Goal: Information Seeking & Learning: Learn about a topic

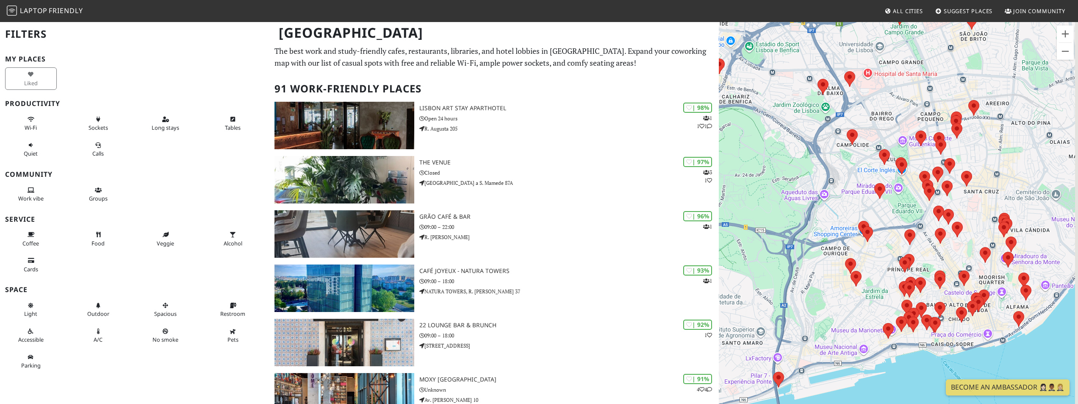
drag, startPoint x: 903, startPoint y: 306, endPoint x: 827, endPoint y: 300, distance: 77.0
click at [827, 300] on div at bounding box center [898, 223] width 359 height 404
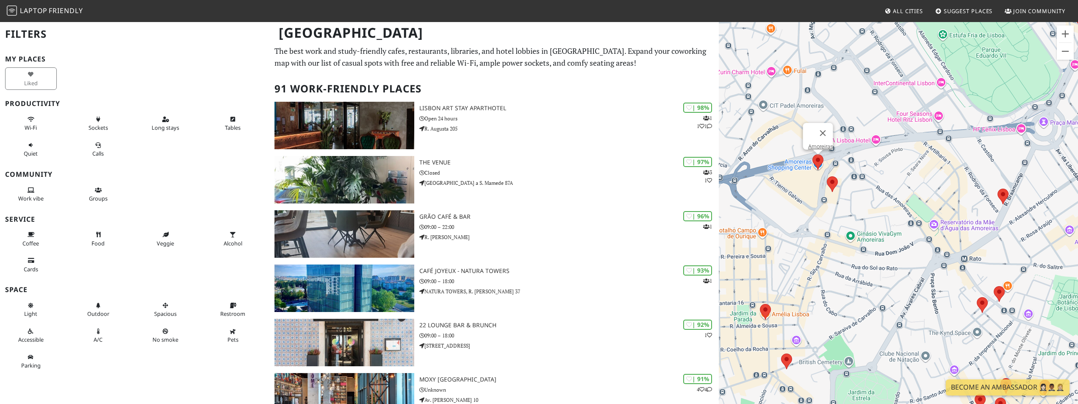
click at [816, 161] on img at bounding box center [818, 162] width 18 height 22
click at [819, 143] on link "Amoreiras" at bounding box center [820, 146] width 25 height 6
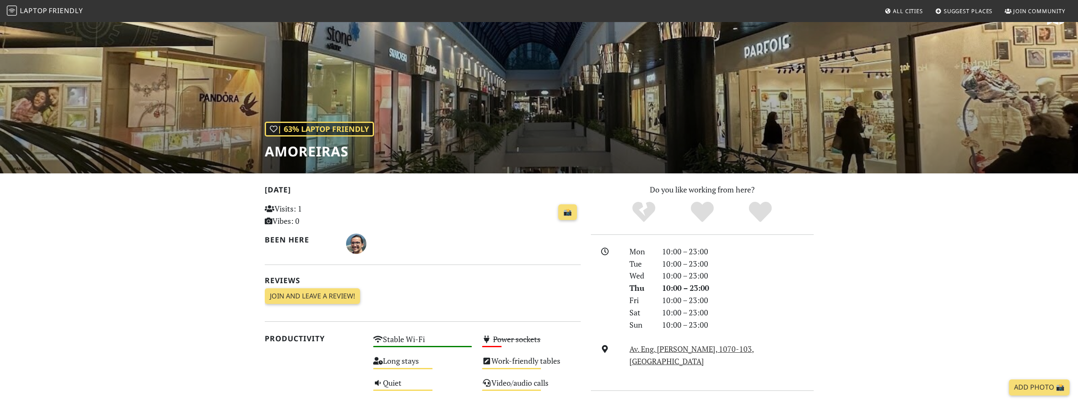
scroll to position [22, 0]
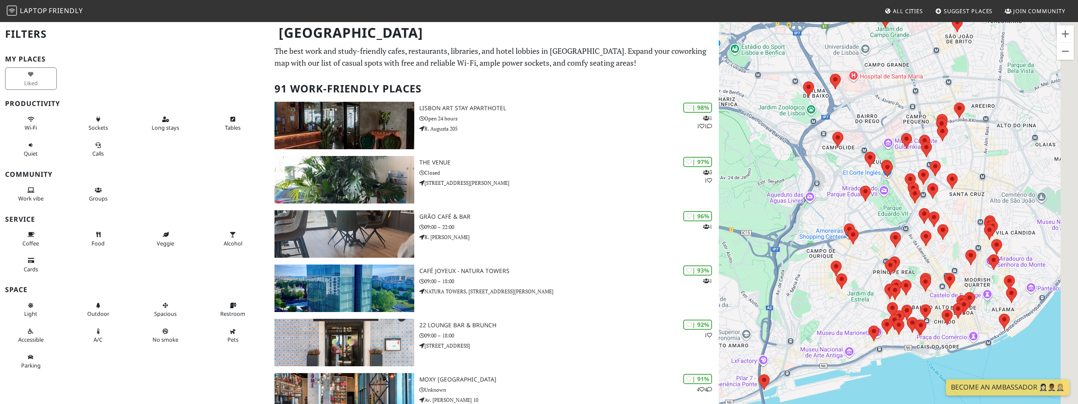
drag, startPoint x: 939, startPoint y: 311, endPoint x: 742, endPoint y: 249, distance: 206.0
click at [742, 249] on div at bounding box center [898, 223] width 359 height 404
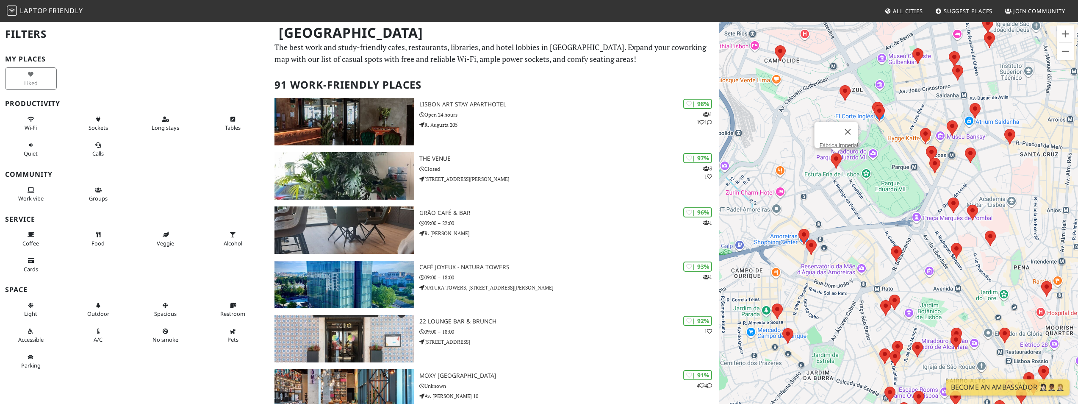
scroll to position [5, 0]
click at [835, 158] on img at bounding box center [837, 161] width 18 height 22
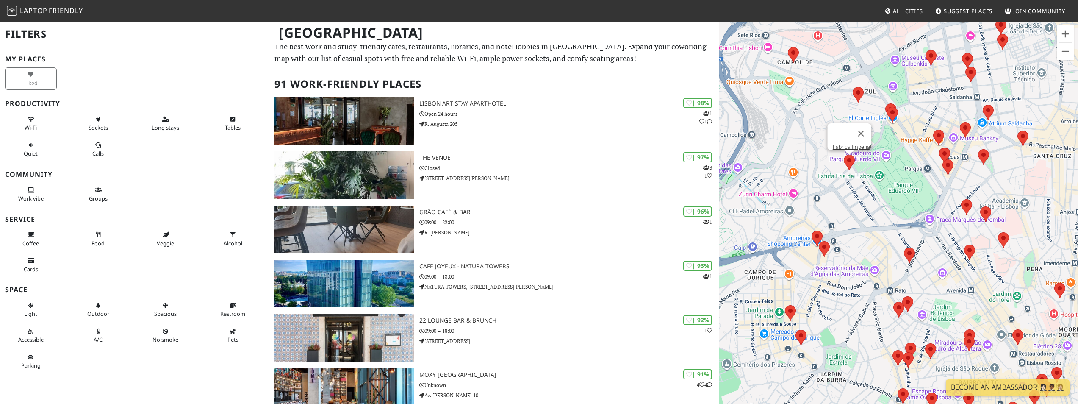
drag, startPoint x: 830, startPoint y: 227, endPoint x: 816, endPoint y: 220, distance: 16.1
click at [809, 218] on div "Fábrica Imperial" at bounding box center [898, 223] width 359 height 404
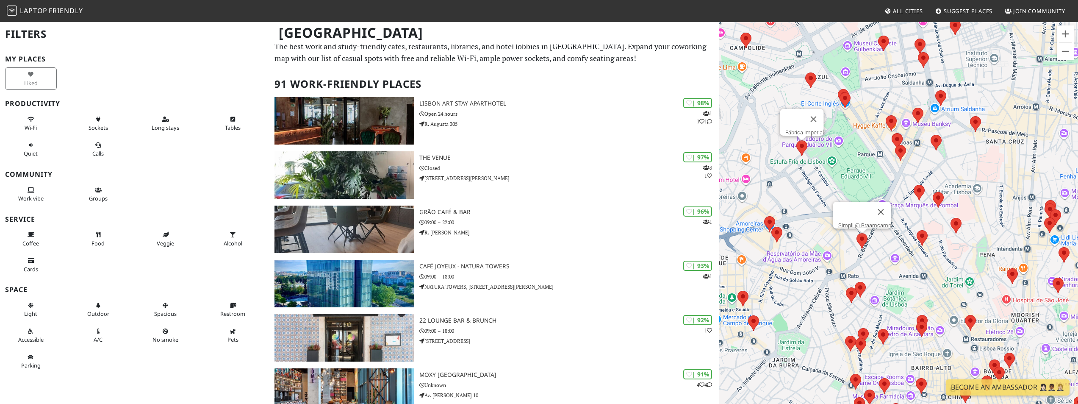
click at [861, 242] on img at bounding box center [862, 241] width 18 height 22
click at [958, 222] on img at bounding box center [956, 225] width 18 height 22
click at [904, 213] on div "DeBru Craft Beer" at bounding box center [898, 223] width 359 height 404
drag, startPoint x: 934, startPoint y: 230, endPoint x: 928, endPoint y: 233, distance: 5.9
click at [928, 233] on div "DeBru Craft Beer" at bounding box center [898, 223] width 359 height 404
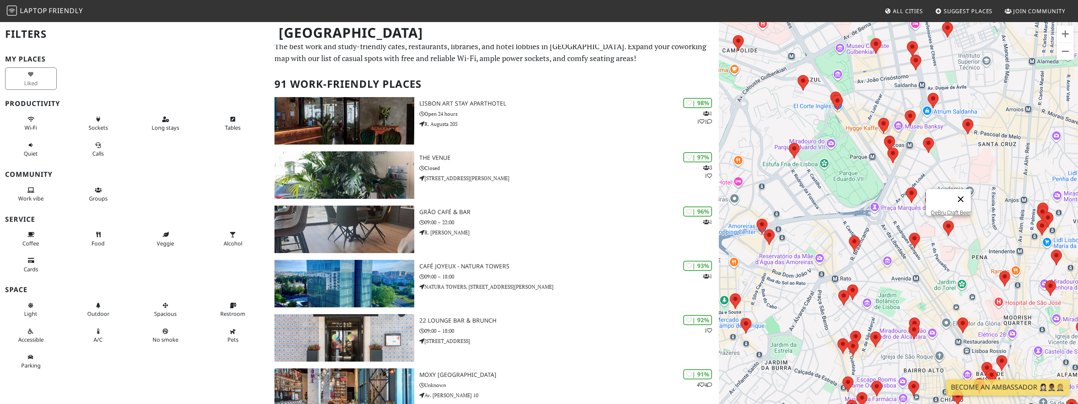
click at [964, 194] on button "Close" at bounding box center [961, 199] width 20 height 20
click at [930, 201] on img at bounding box center [931, 202] width 18 height 22
click at [882, 161] on div "Coffee in Brew" at bounding box center [898, 223] width 359 height 404
click at [836, 101] on img at bounding box center [838, 103] width 18 height 22
click at [869, 67] on button "Close" at bounding box center [861, 74] width 20 height 20
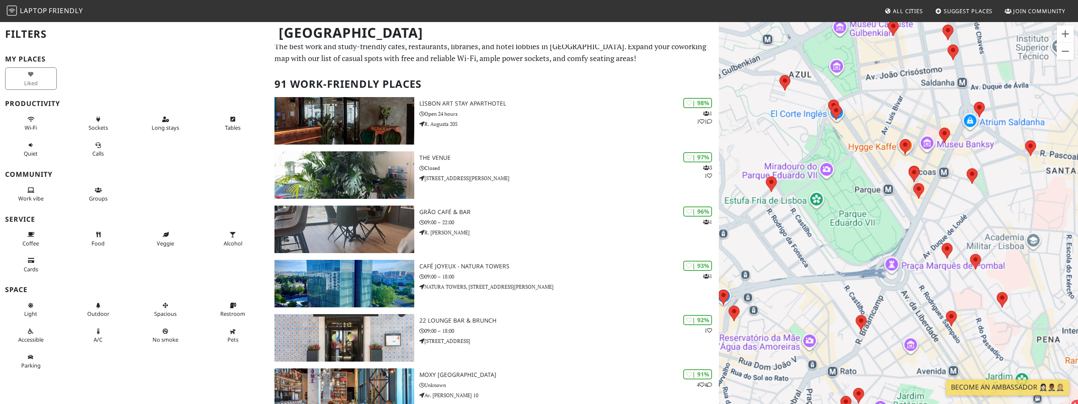
scroll to position [0, 0]
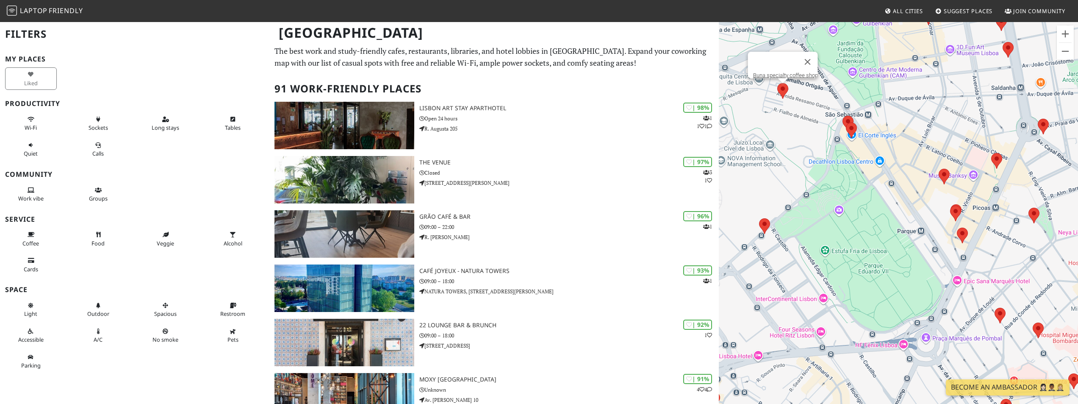
click at [784, 91] on img at bounding box center [783, 91] width 18 height 22
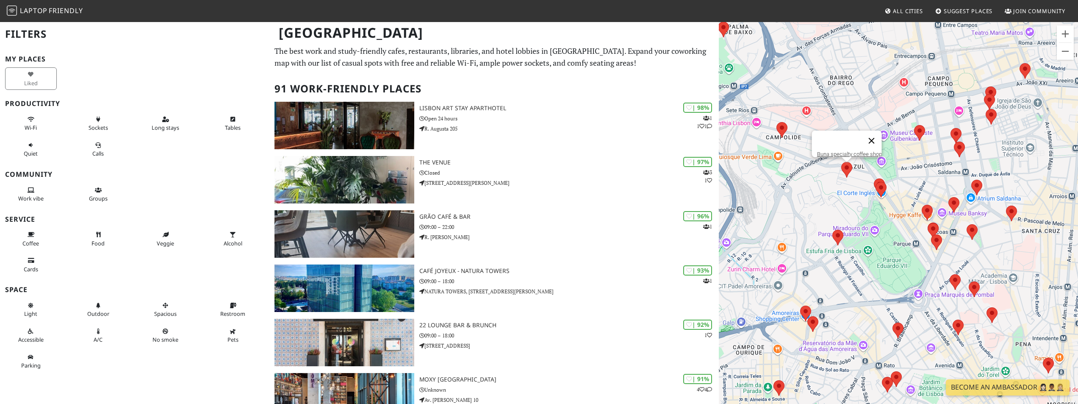
click at [878, 136] on button "Close" at bounding box center [871, 141] width 20 height 20
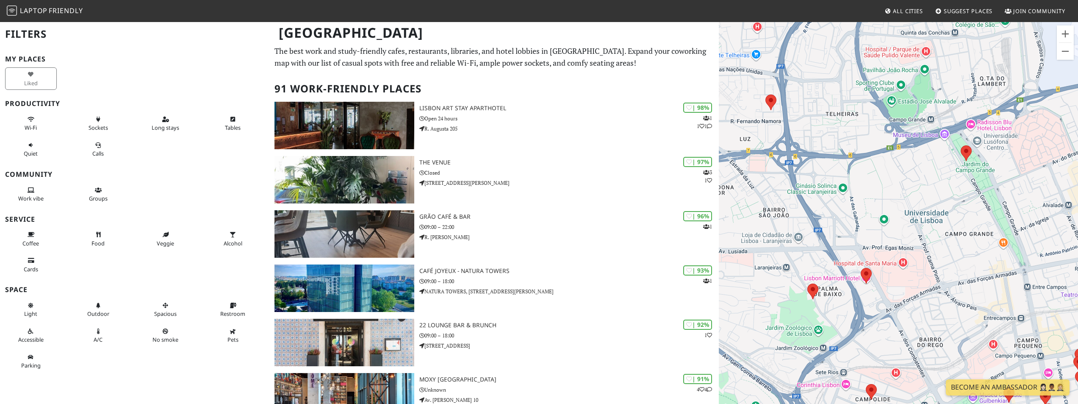
drag, startPoint x: 832, startPoint y: 300, endPoint x: 911, endPoint y: 193, distance: 133.4
click at [911, 193] on div at bounding box center [898, 223] width 359 height 404
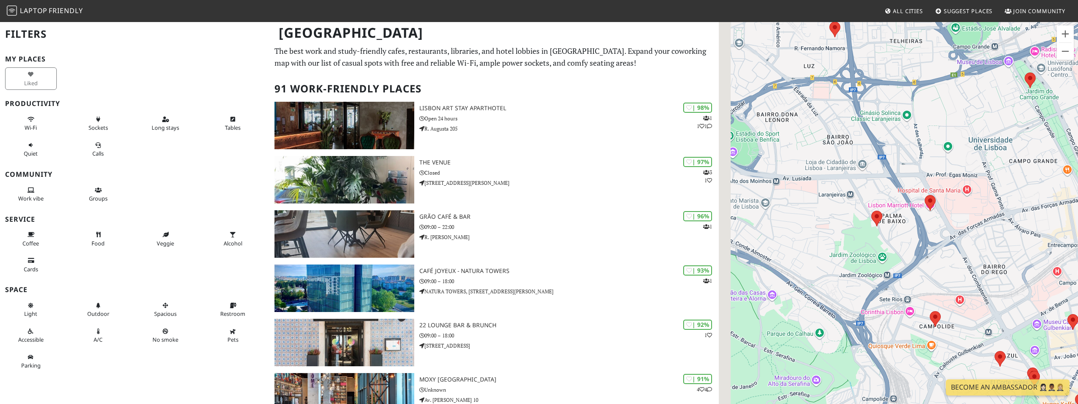
drag, startPoint x: 776, startPoint y: 344, endPoint x: 881, endPoint y: 236, distance: 151.3
click at [881, 236] on div at bounding box center [898, 223] width 359 height 404
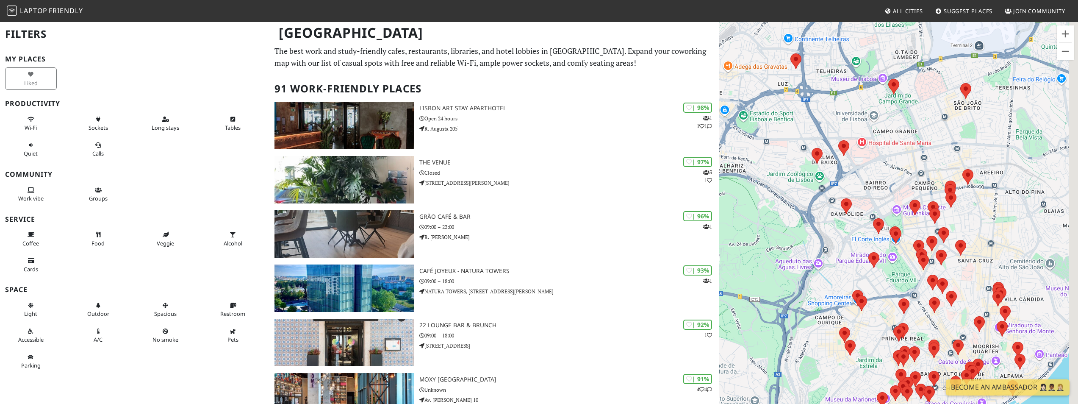
drag, startPoint x: 892, startPoint y: 317, endPoint x: 785, endPoint y: 268, distance: 117.9
click at [783, 275] on div at bounding box center [898, 223] width 359 height 404
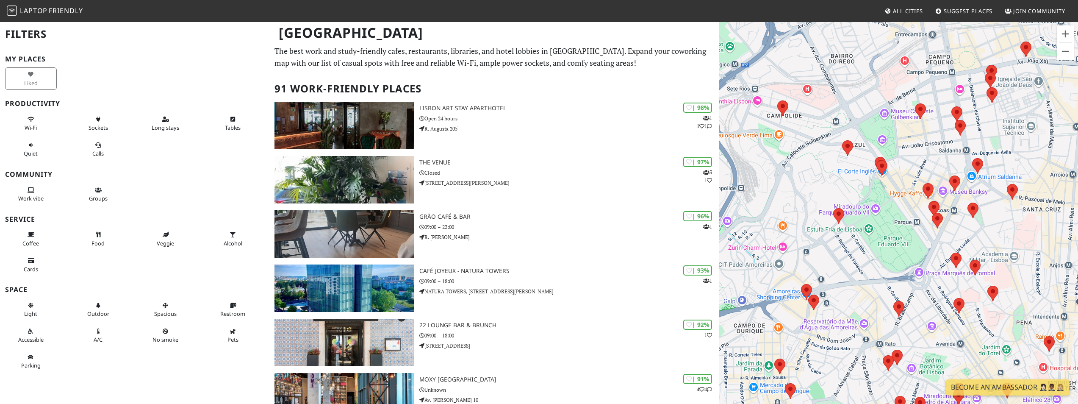
drag, startPoint x: 868, startPoint y: 326, endPoint x: 849, endPoint y: 294, distance: 37.1
click at [849, 294] on div at bounding box center [898, 223] width 359 height 404
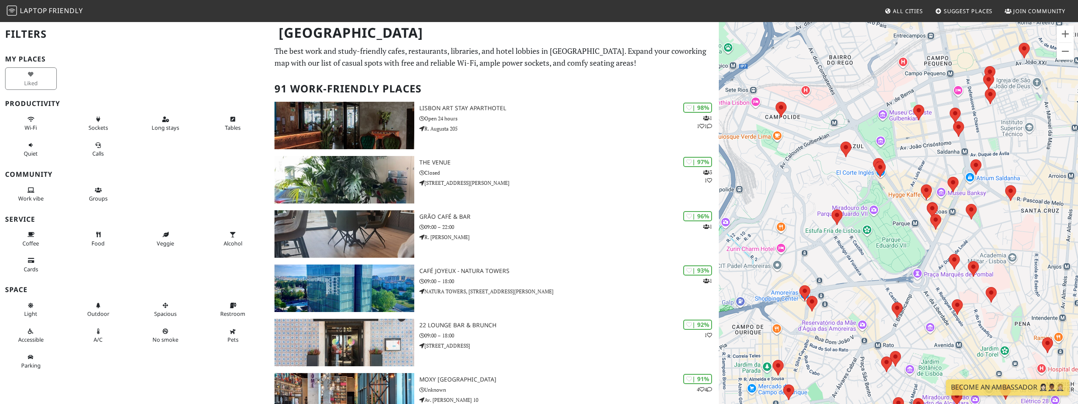
click at [852, 271] on div at bounding box center [898, 223] width 359 height 404
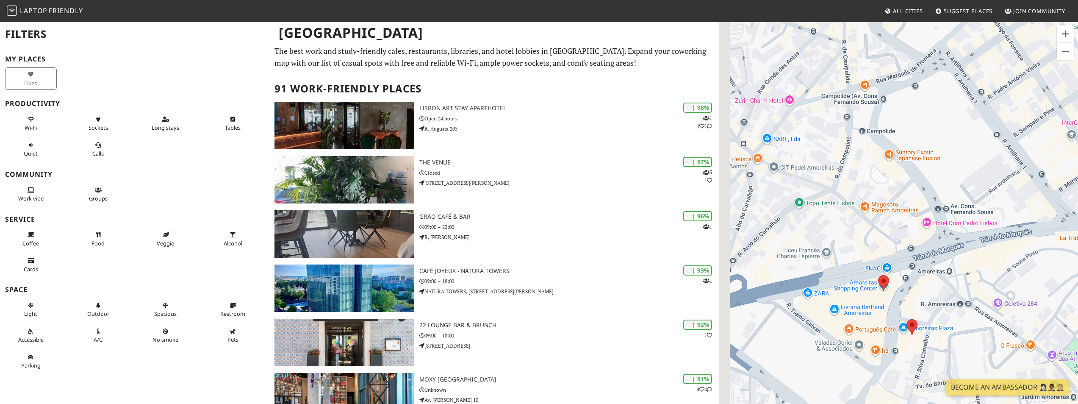
drag, startPoint x: 788, startPoint y: 283, endPoint x: 929, endPoint y: 296, distance: 141.7
click at [929, 296] on div at bounding box center [898, 223] width 359 height 404
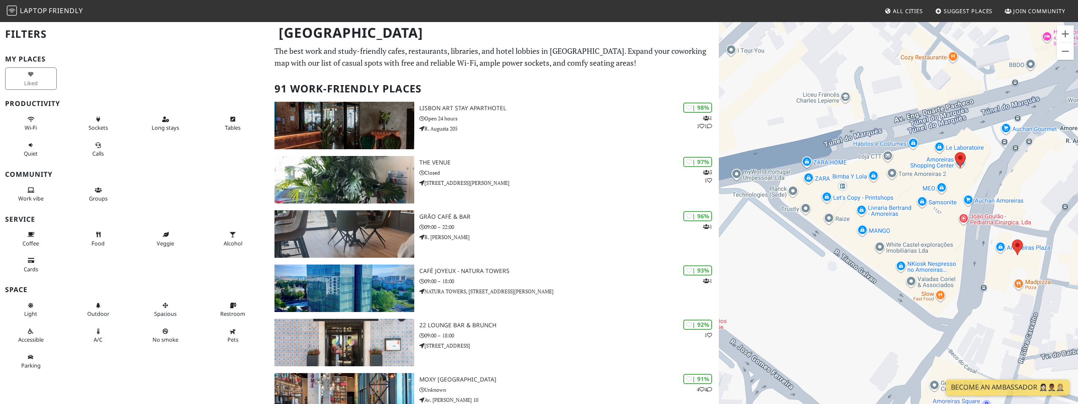
drag, startPoint x: 859, startPoint y: 301, endPoint x: 917, endPoint y: 186, distance: 128.5
click at [917, 186] on div at bounding box center [898, 223] width 359 height 404
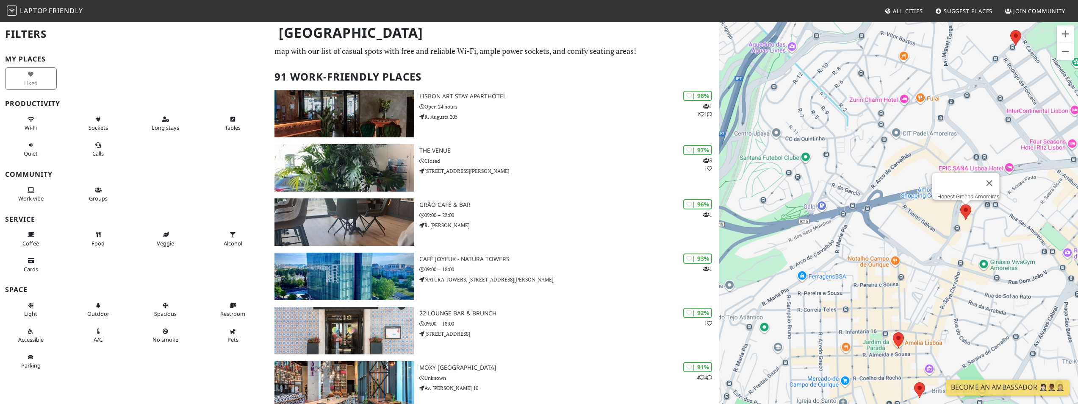
scroll to position [42, 0]
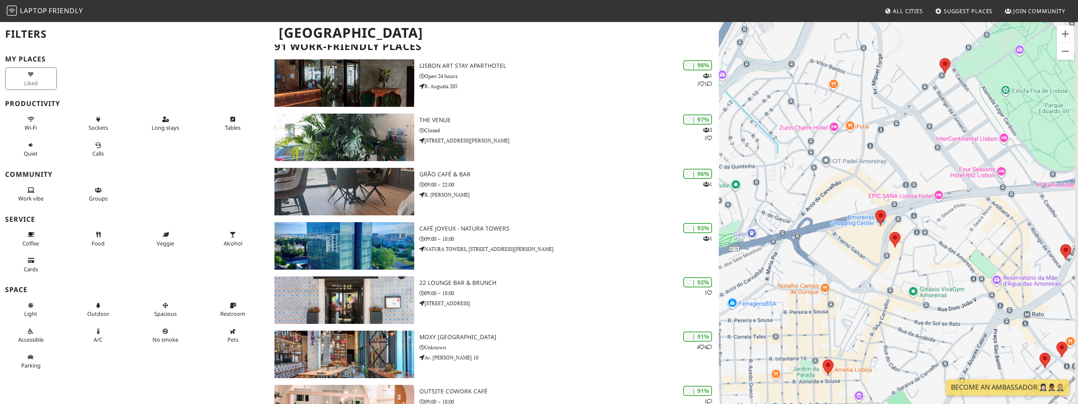
drag, startPoint x: 1007, startPoint y: 198, endPoint x: 897, endPoint y: 233, distance: 115.8
click at [930, 225] on div at bounding box center [898, 223] width 359 height 404
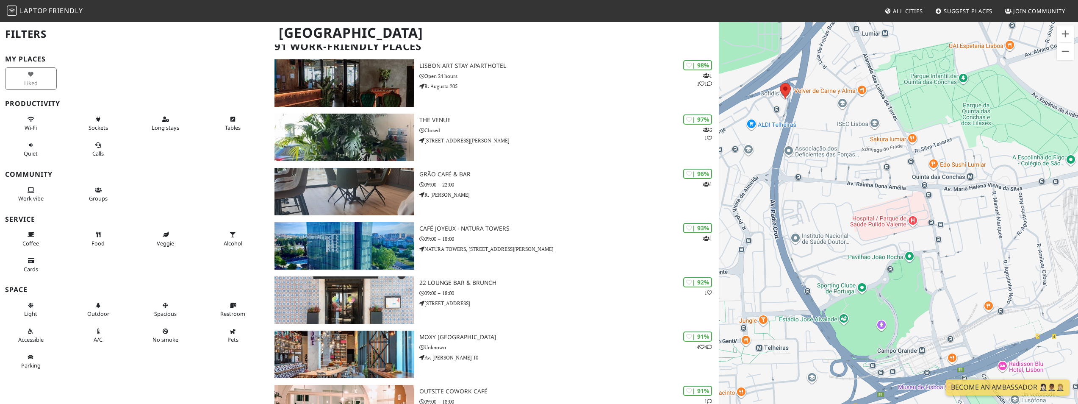
drag, startPoint x: 983, startPoint y: 222, endPoint x: 756, endPoint y: 258, distance: 229.0
click at [756, 258] on div at bounding box center [898, 223] width 359 height 404
drag, startPoint x: 767, startPoint y: 265, endPoint x: 1013, endPoint y: 215, distance: 250.3
click at [1000, 218] on div at bounding box center [898, 223] width 359 height 404
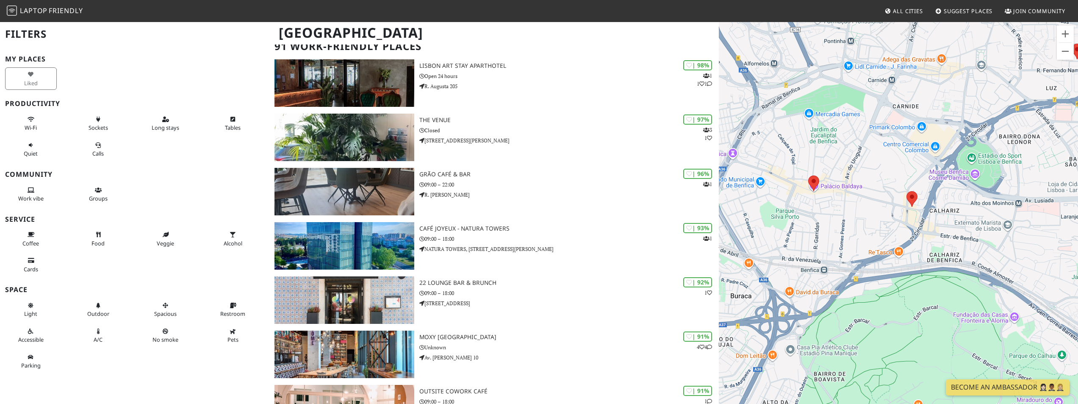
drag, startPoint x: 894, startPoint y: 283, endPoint x: 814, endPoint y: 147, distance: 157.3
click at [803, 134] on div at bounding box center [898, 223] width 359 height 404
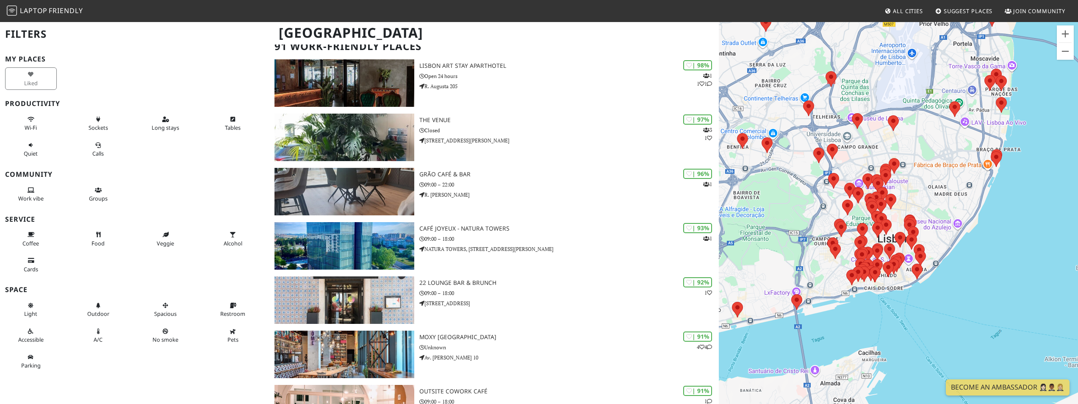
drag, startPoint x: 858, startPoint y: 290, endPoint x: 764, endPoint y: 237, distance: 108.0
click at [764, 237] on div at bounding box center [898, 223] width 359 height 404
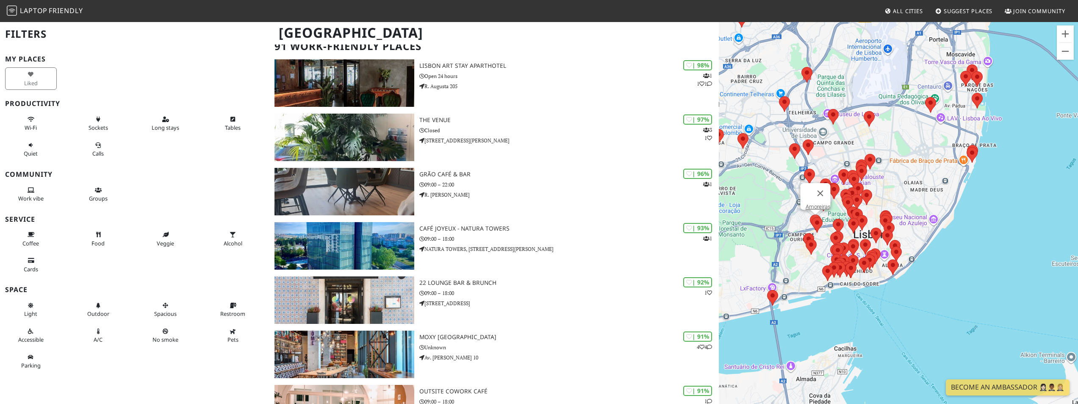
scroll to position [0, 0]
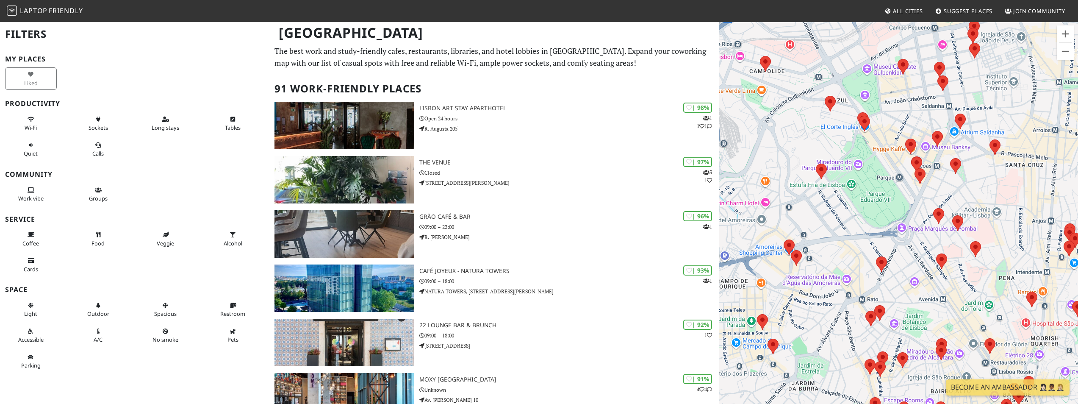
drag, startPoint x: 810, startPoint y: 150, endPoint x: 786, endPoint y: 152, distance: 23.8
click at [786, 152] on div at bounding box center [898, 223] width 359 height 404
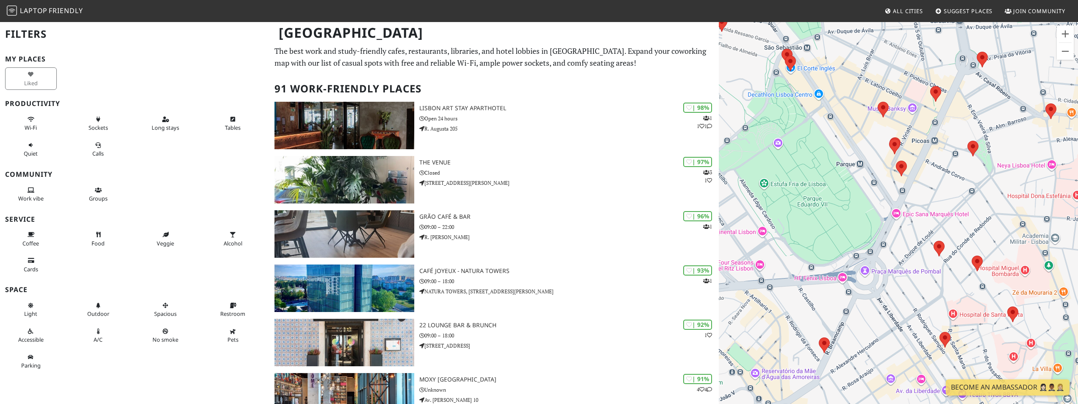
drag, startPoint x: 900, startPoint y: 149, endPoint x: 915, endPoint y: 188, distance: 42.3
click at [915, 188] on div at bounding box center [898, 223] width 359 height 404
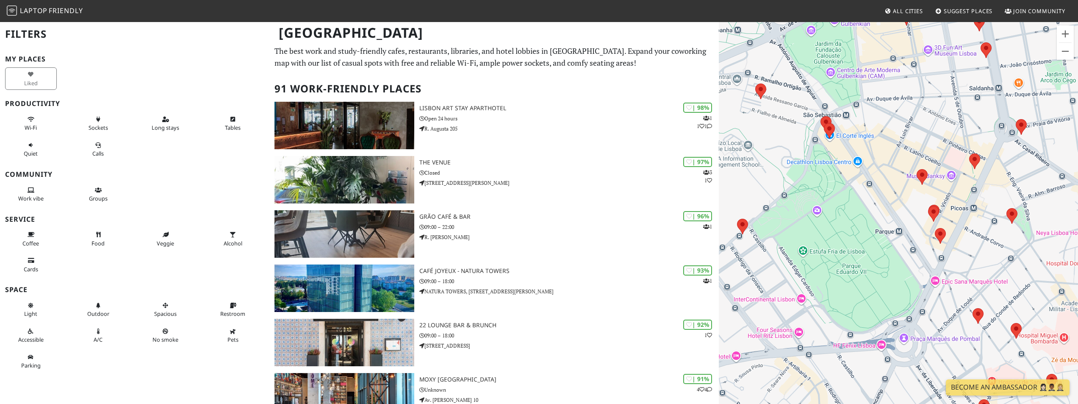
drag, startPoint x: 783, startPoint y: 136, endPoint x: 822, endPoint y: 163, distance: 46.9
click at [822, 163] on div at bounding box center [898, 223] width 359 height 404
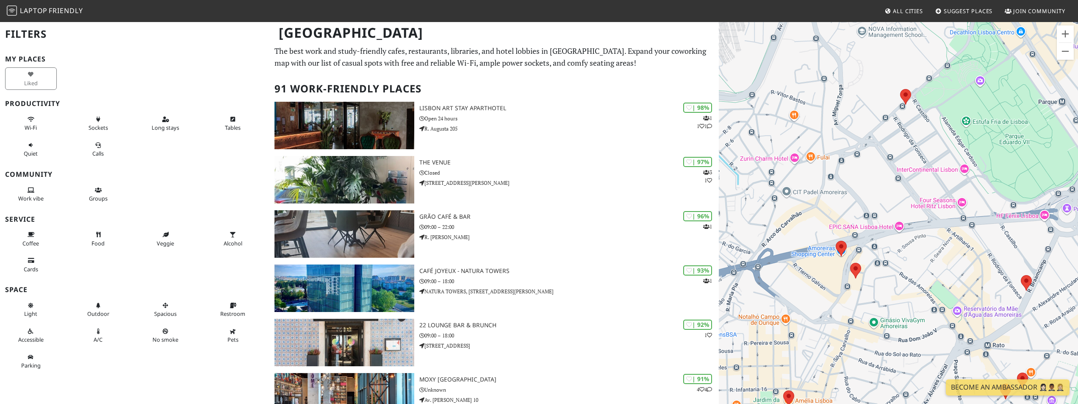
drag, startPoint x: 719, startPoint y: 179, endPoint x: 821, endPoint y: 296, distance: 155.0
click at [821, 297] on div at bounding box center [898, 223] width 359 height 404
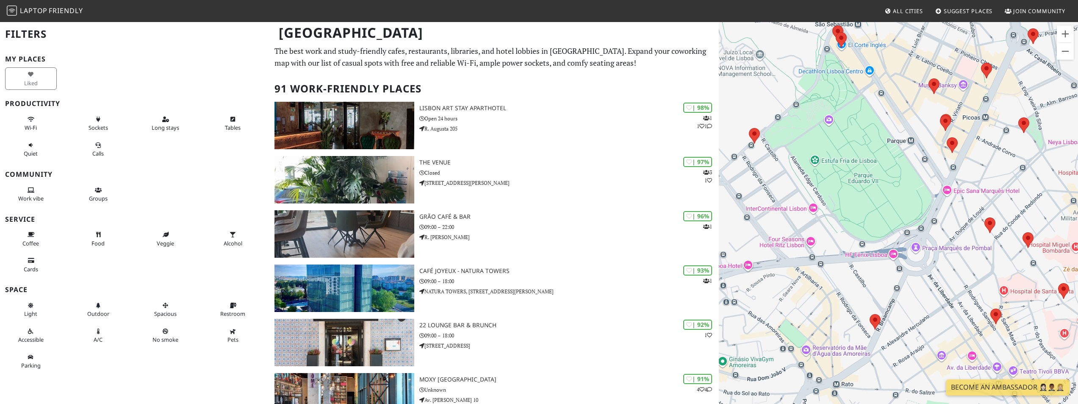
drag, startPoint x: 949, startPoint y: 239, endPoint x: 811, endPoint y: 267, distance: 140.2
click at [811, 267] on div at bounding box center [898, 223] width 359 height 404
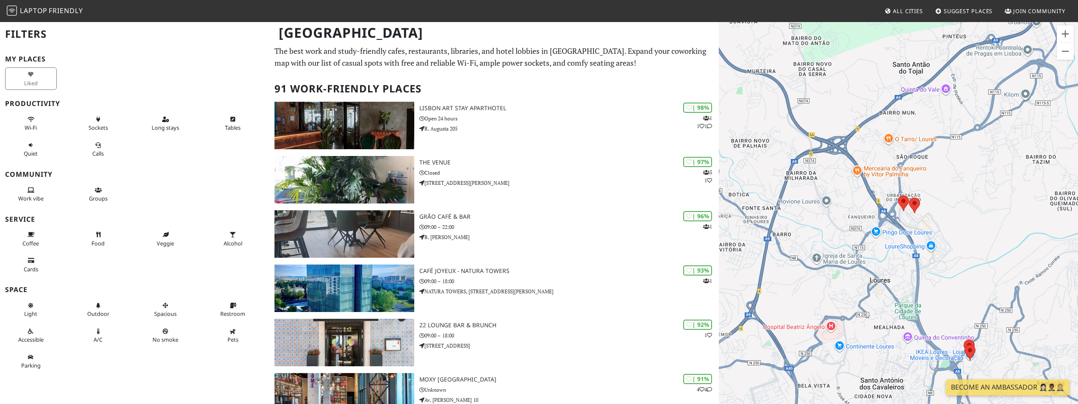
drag, startPoint x: 862, startPoint y: 298, endPoint x: 857, endPoint y: 298, distance: 4.7
click at [857, 298] on div at bounding box center [898, 223] width 359 height 404
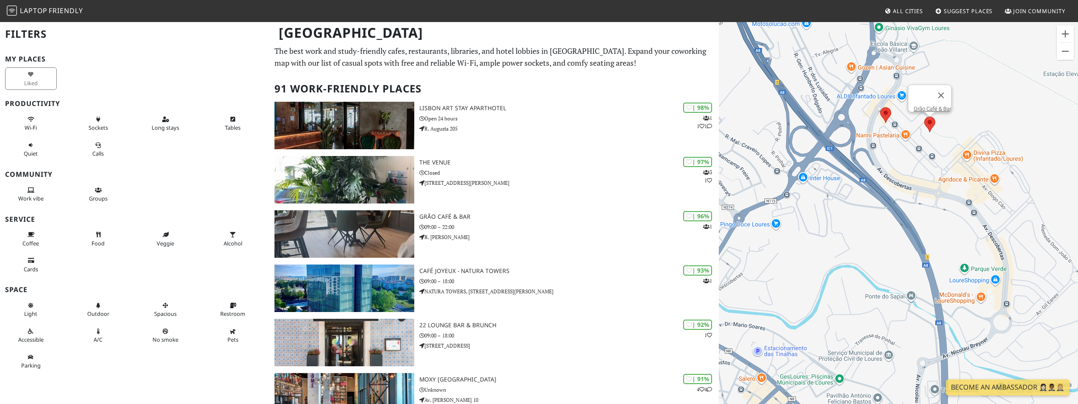
click at [930, 125] on img at bounding box center [930, 124] width 18 height 22
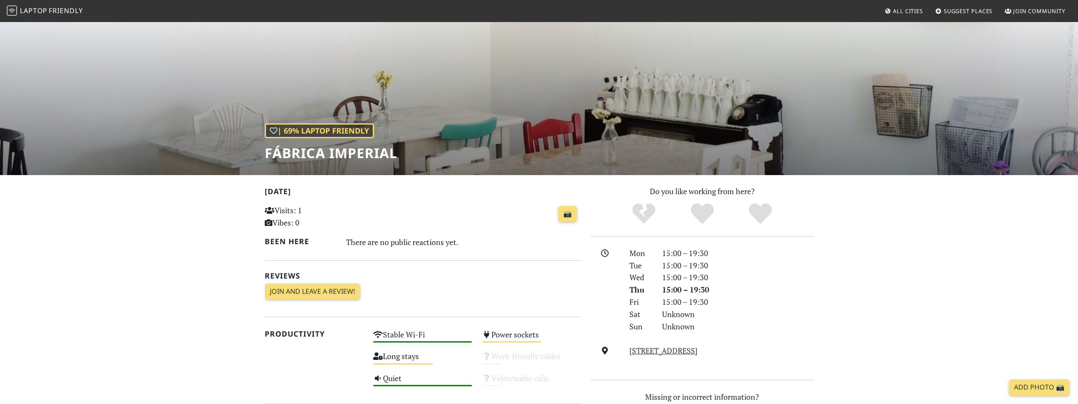
scroll to position [42, 0]
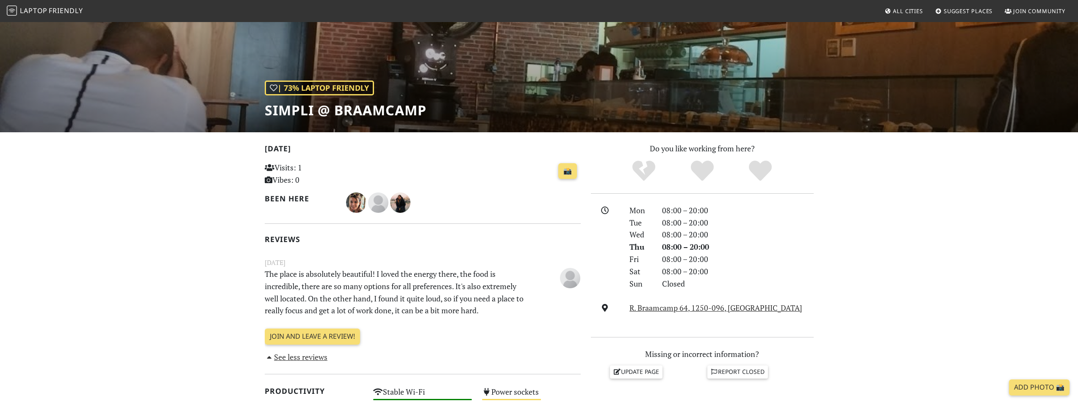
scroll to position [127, 0]
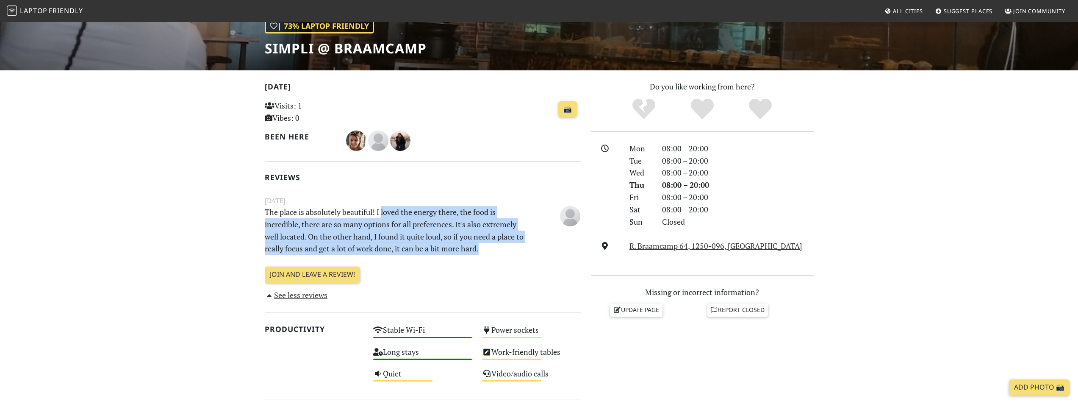
drag, startPoint x: 383, startPoint y: 216, endPoint x: 516, endPoint y: 252, distance: 137.9
click at [516, 252] on p "The place is absolutely beautiful! I loved the energy there, the food is incred…" at bounding box center [396, 230] width 272 height 49
